Goal: Information Seeking & Learning: Learn about a topic

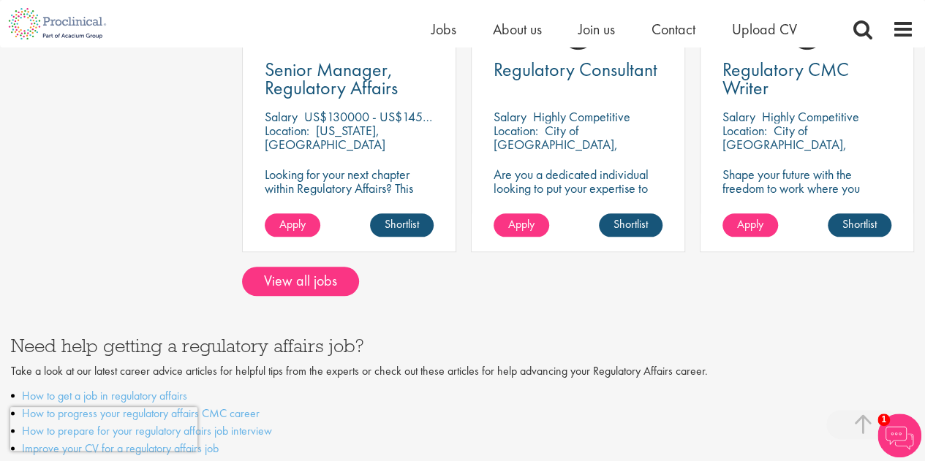
scroll to position [658, 0]
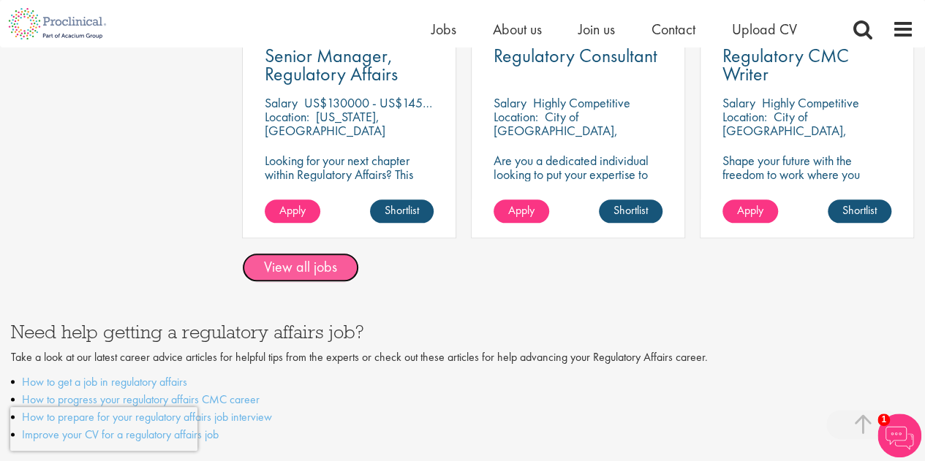
click at [336, 267] on link "View all jobs" at bounding box center [300, 267] width 117 height 29
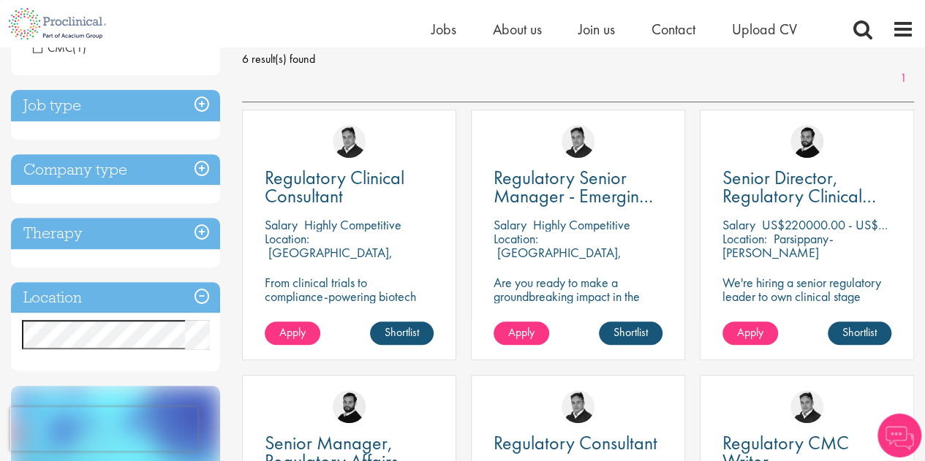
scroll to position [219, 0]
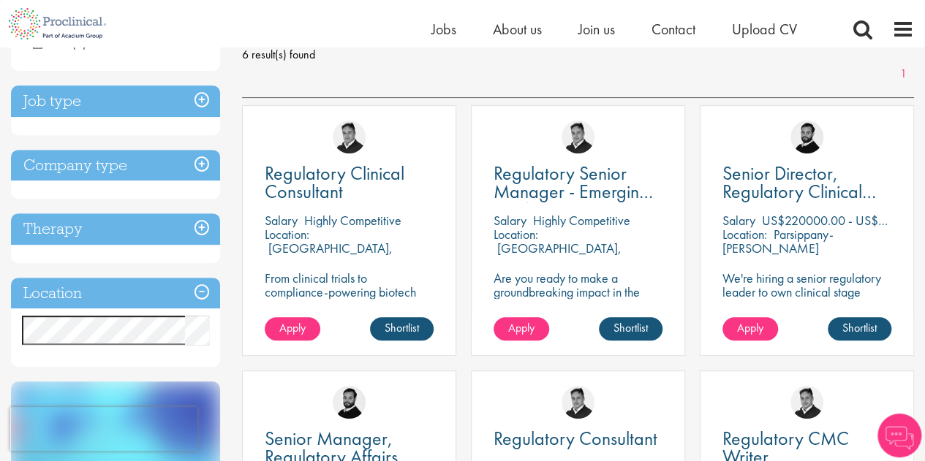
click at [121, 296] on h3 "Location" at bounding box center [115, 293] width 209 height 31
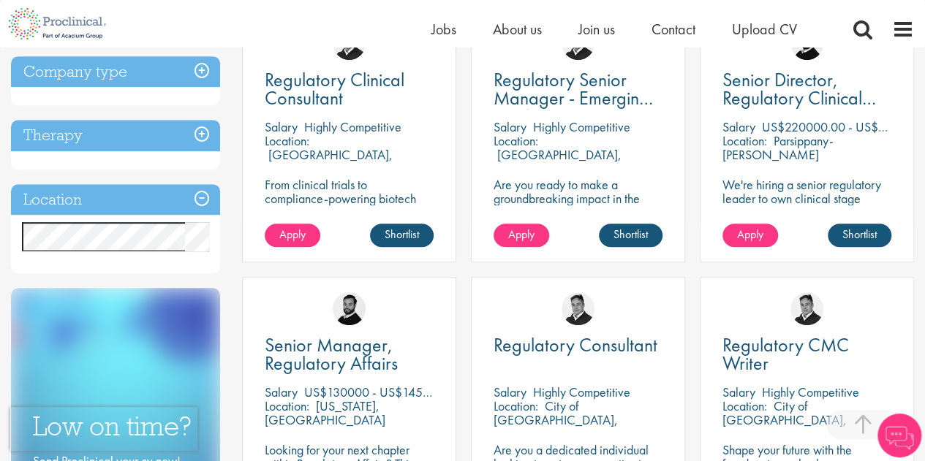
scroll to position [366, 0]
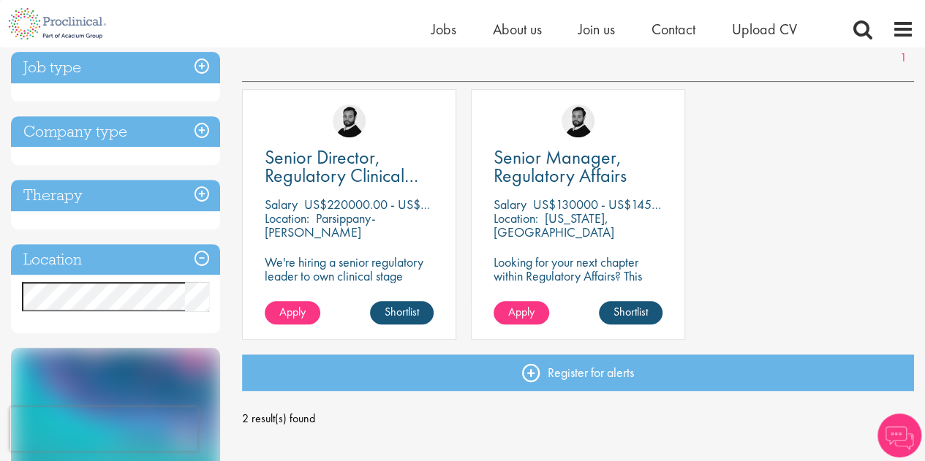
scroll to position [292, 0]
